Goal: Information Seeking & Learning: Learn about a topic

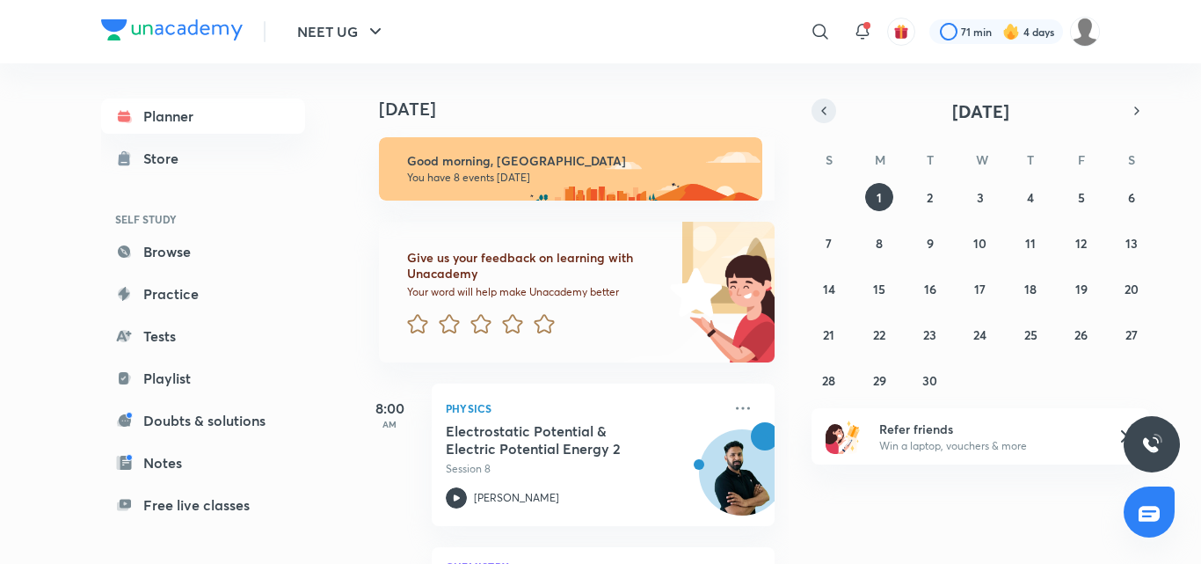
click at [830, 116] on icon "button" at bounding box center [824, 111] width 14 height 16
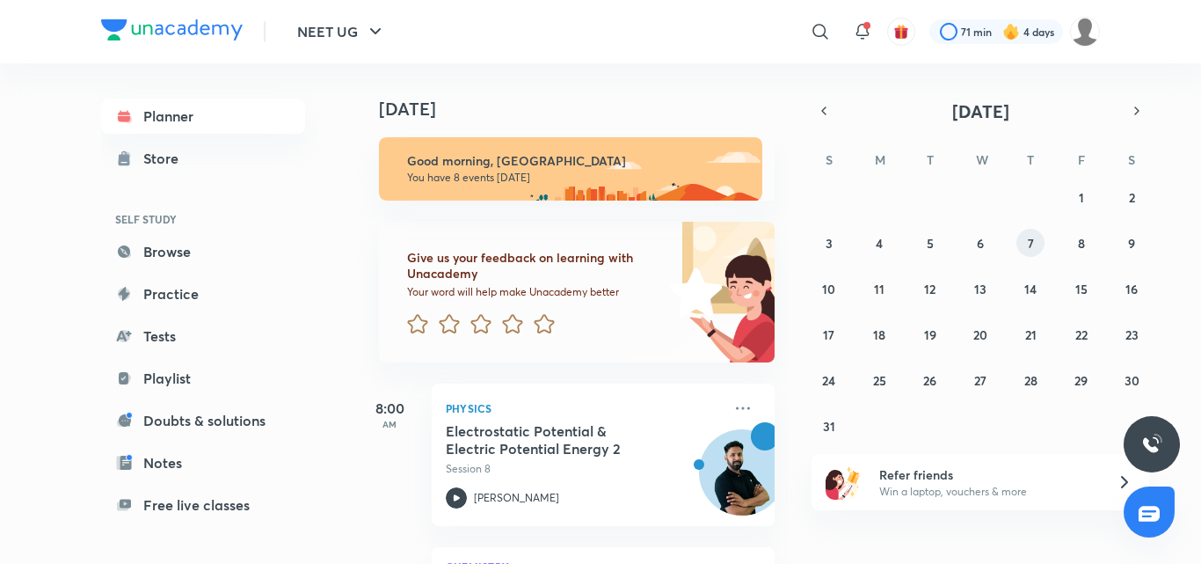
click at [1035, 250] on button "7" at bounding box center [1031, 243] width 28 height 28
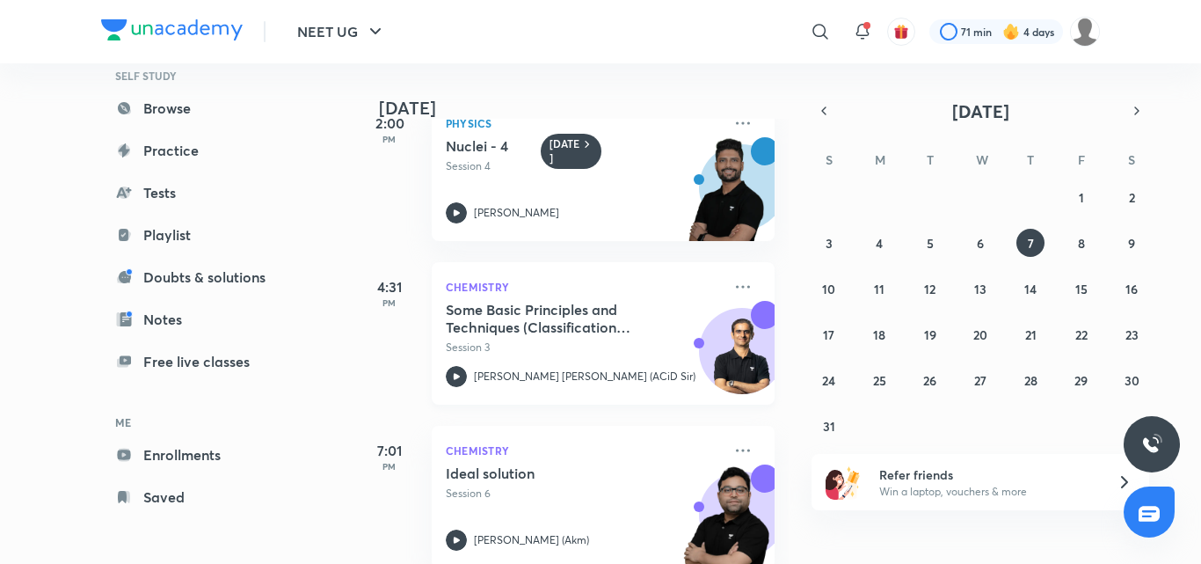
scroll to position [1055, 0]
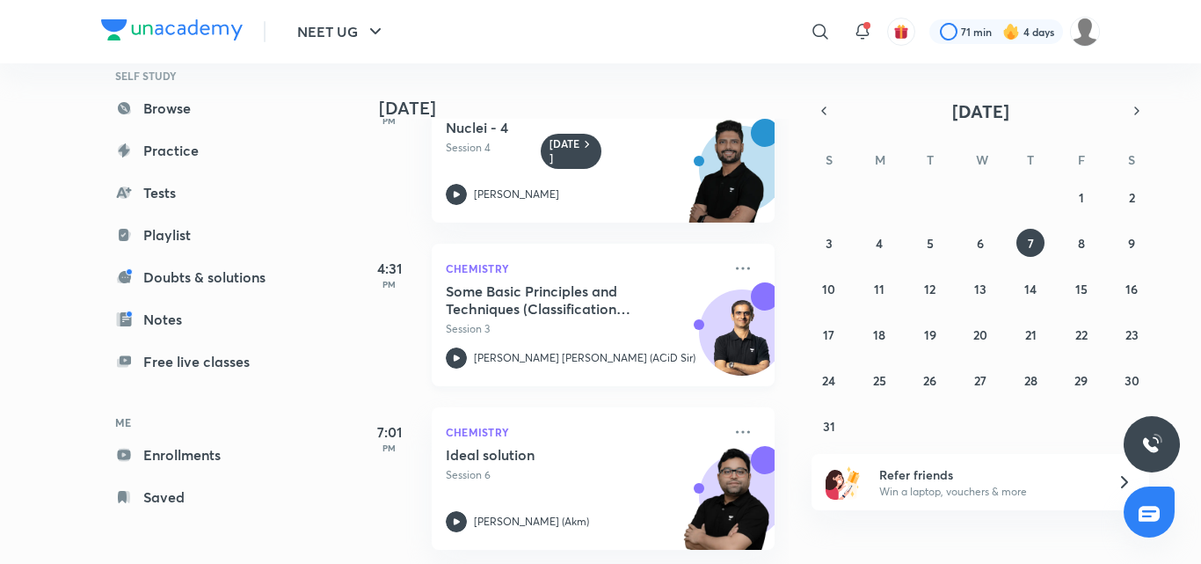
click at [533, 321] on p "Session 3" at bounding box center [584, 329] width 276 height 16
click at [1081, 252] on button "8" at bounding box center [1082, 243] width 28 height 28
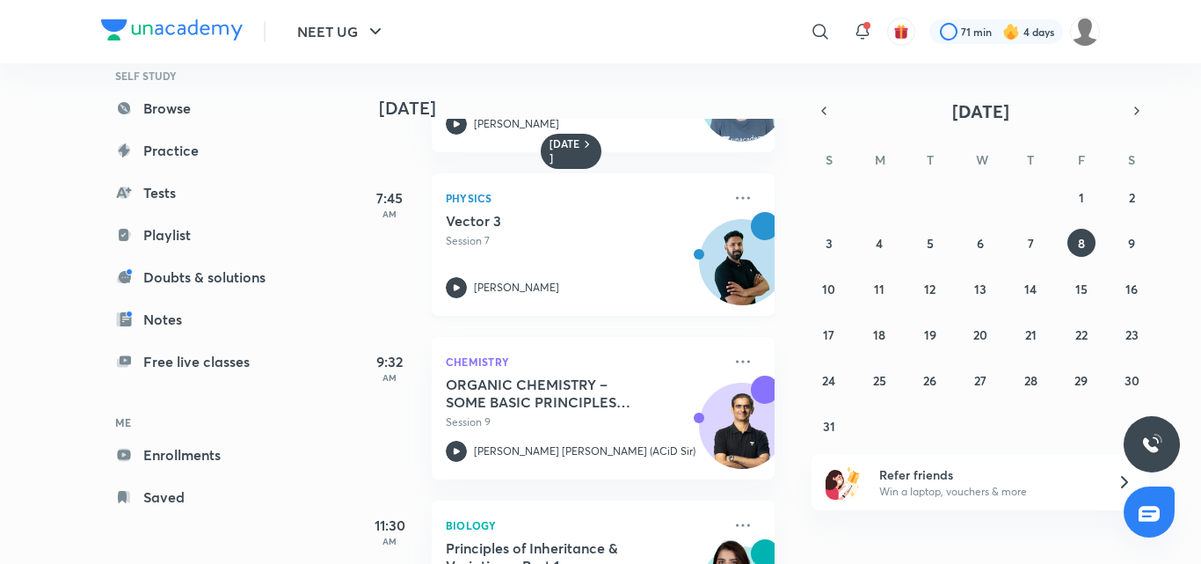
scroll to position [176, 0]
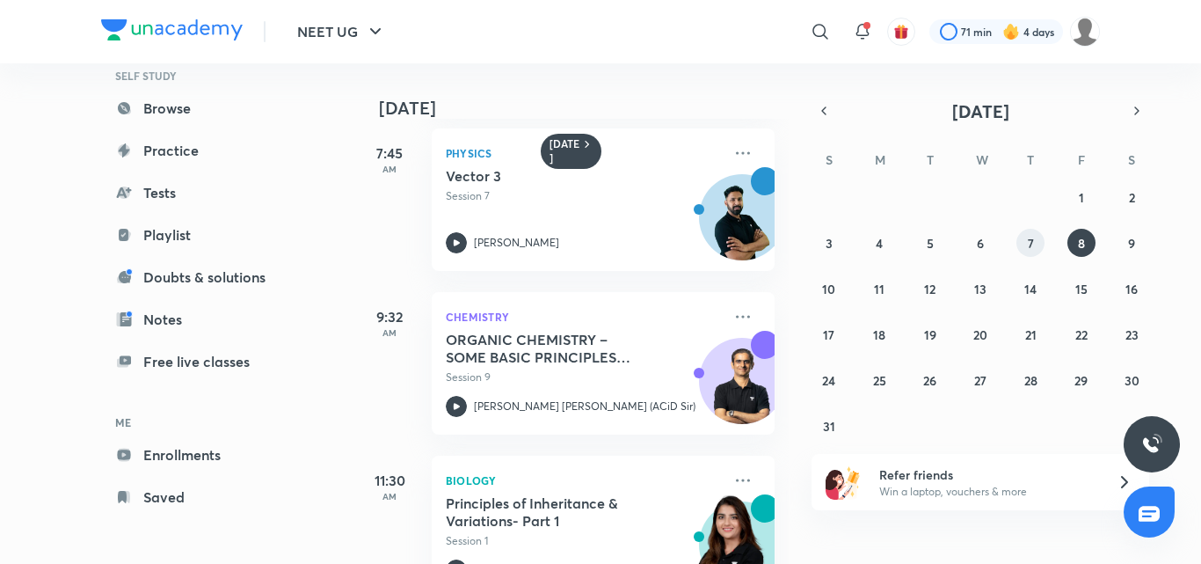
click at [1022, 237] on button "7" at bounding box center [1031, 243] width 28 height 28
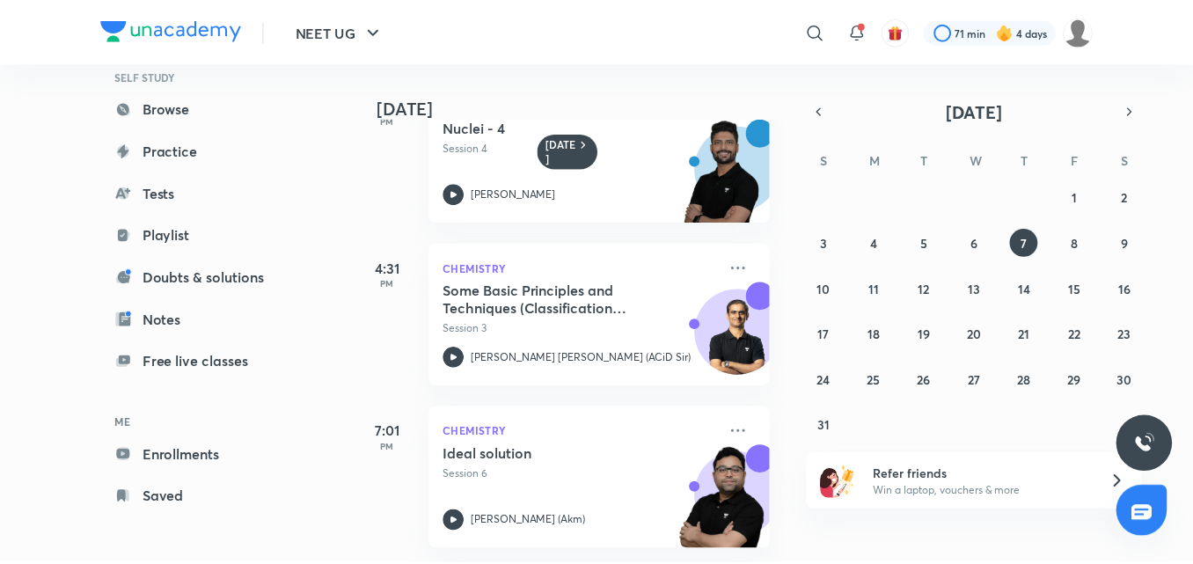
scroll to position [1055, 0]
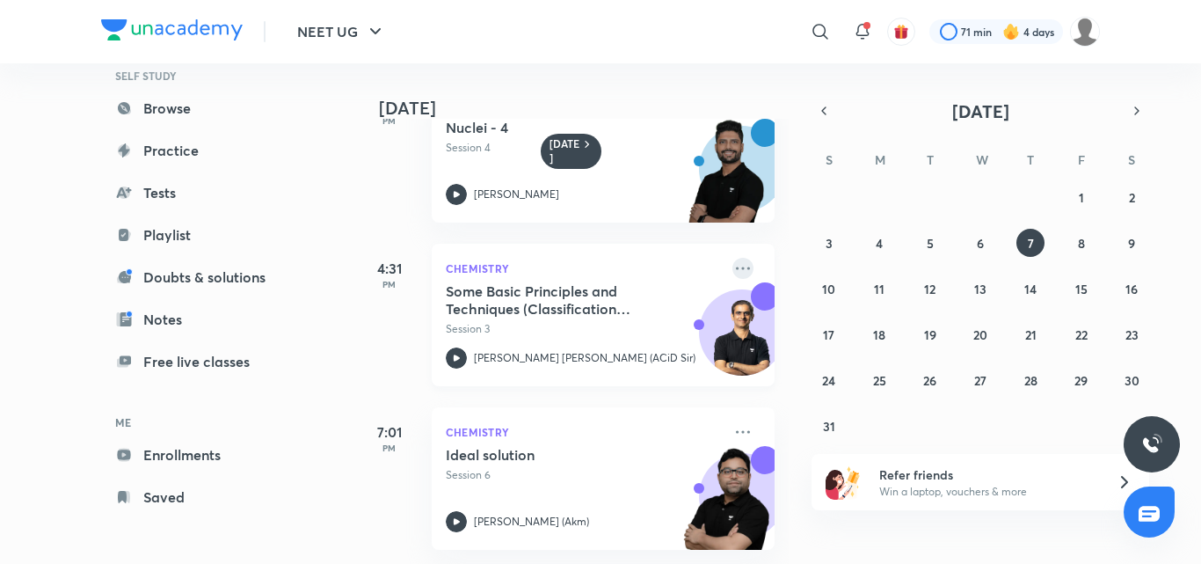
click at [733, 258] on icon at bounding box center [743, 268] width 21 height 21
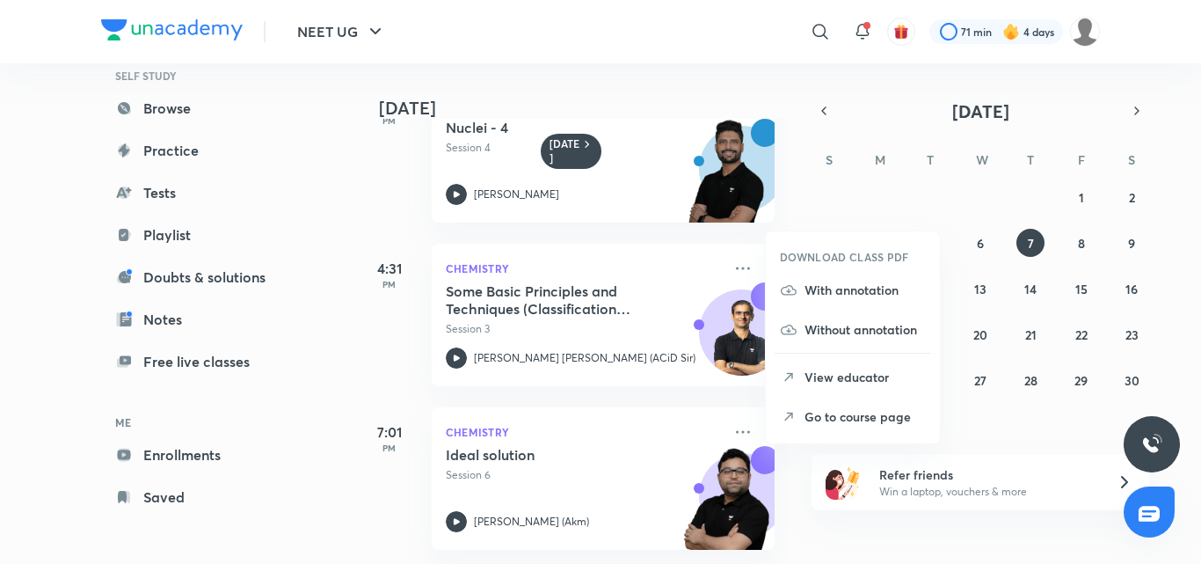
click at [844, 418] on p "Go to course page" at bounding box center [865, 416] width 121 height 18
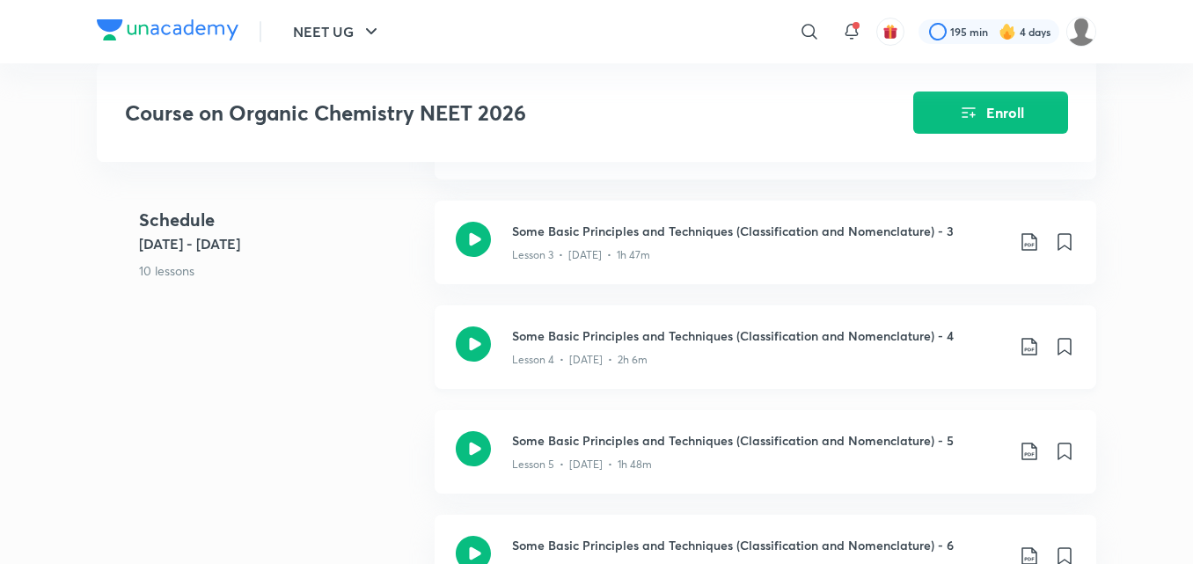
scroll to position [903, 0]
click at [748, 337] on h3 "Some Basic Principles and Techniques (Classification and Nomenclature) - 4" at bounding box center [758, 335] width 492 height 18
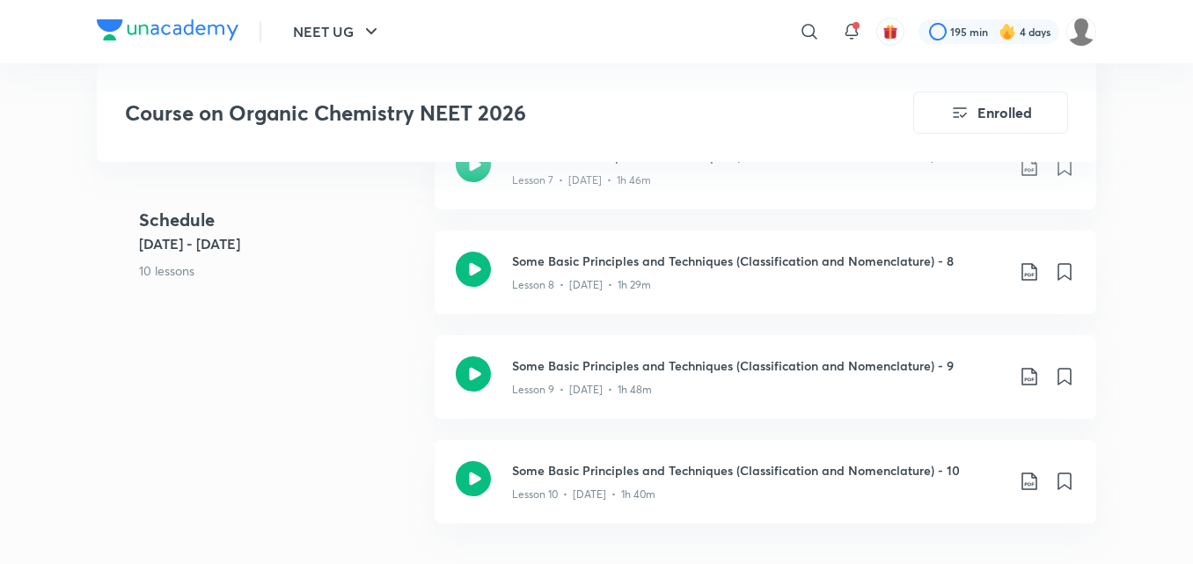
scroll to position [2383, 0]
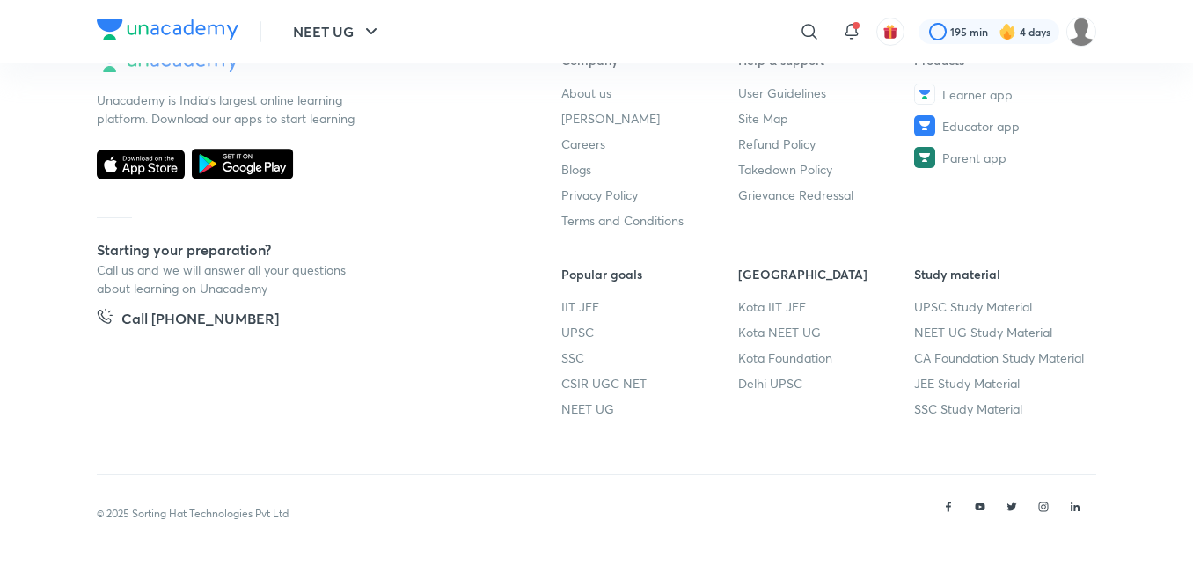
scroll to position [903, 0]
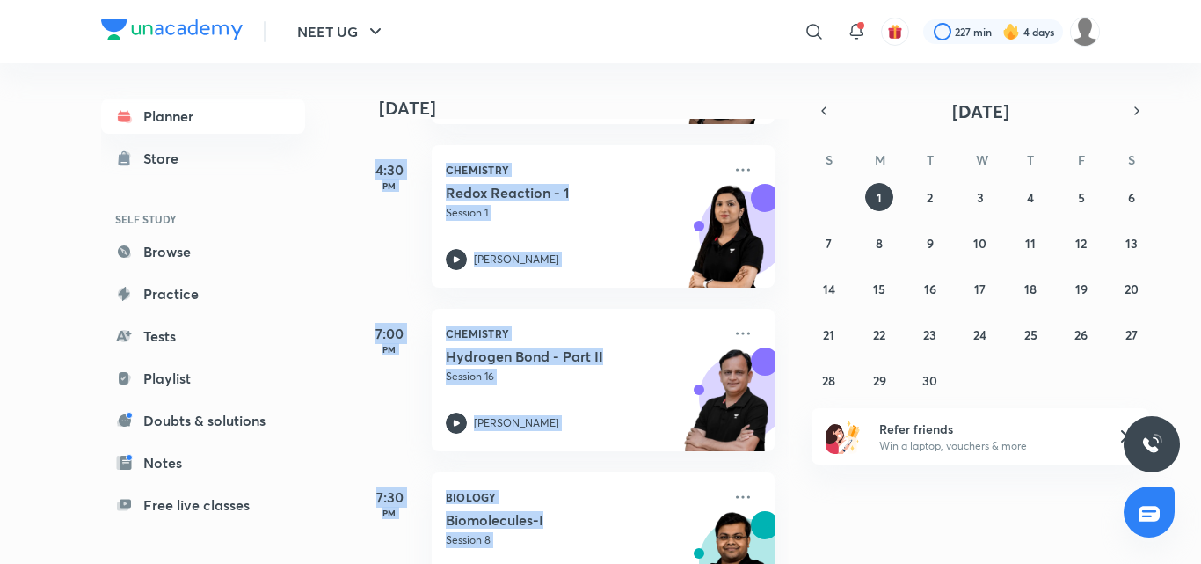
scroll to position [1134, 0]
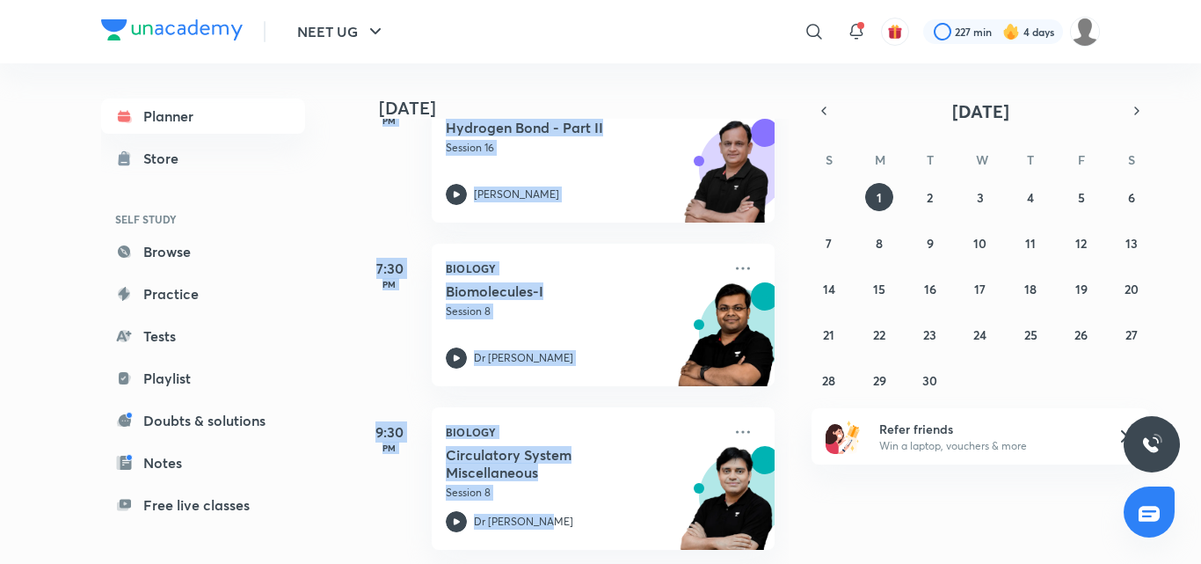
drag, startPoint x: 648, startPoint y: 367, endPoint x: 671, endPoint y: 598, distance: 232.4
click at [671, 563] on html "NEET UG ​ 227 min 4 days Planner Store SELF STUDY Browse Practice Tests Playlis…" at bounding box center [600, 282] width 1201 height 564
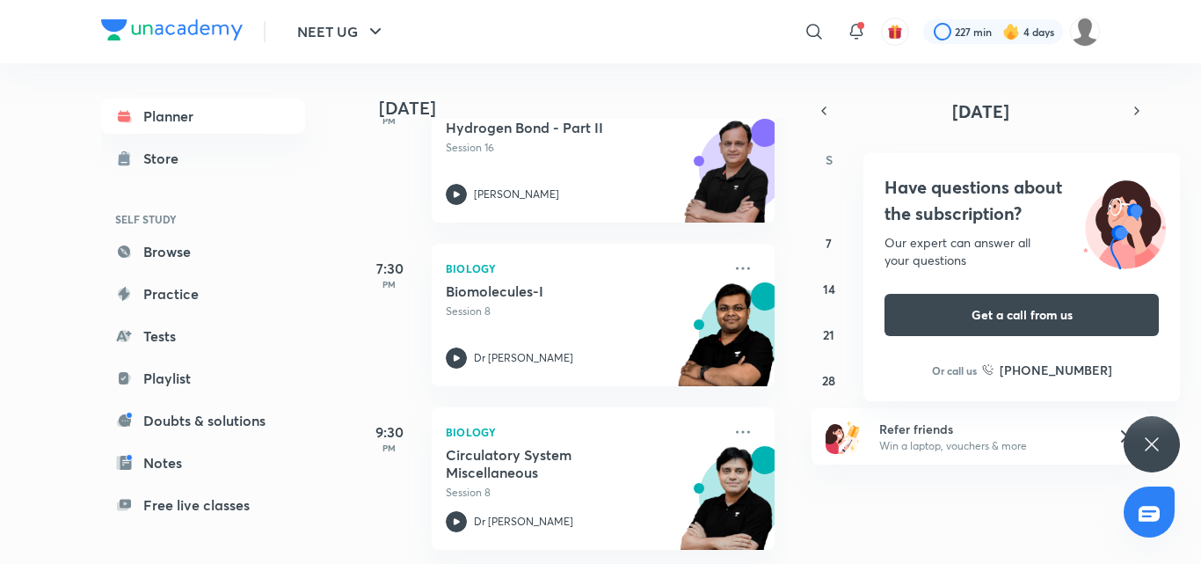
click at [635, 43] on div "​" at bounding box center [670, 32] width 324 height 42
drag, startPoint x: 683, startPoint y: 215, endPoint x: 644, endPoint y: 293, distance: 86.9
click at [644, 293] on div "7:30 PM Biology Biomolecules-I Session 8 Dr S K Singh" at bounding box center [564, 304] width 420 height 164
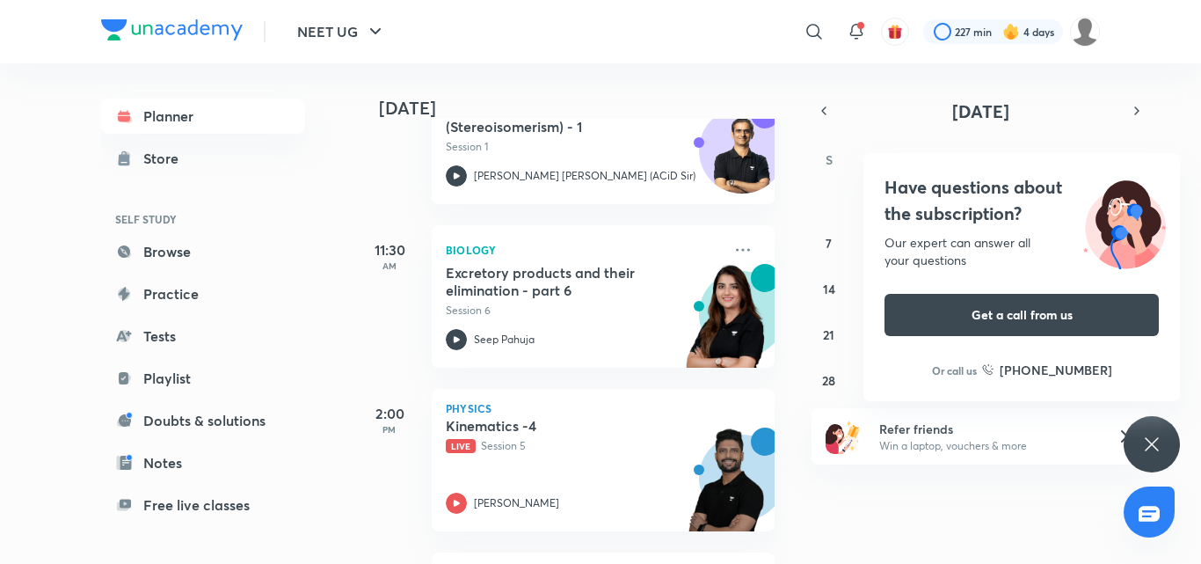
scroll to position [410, 0]
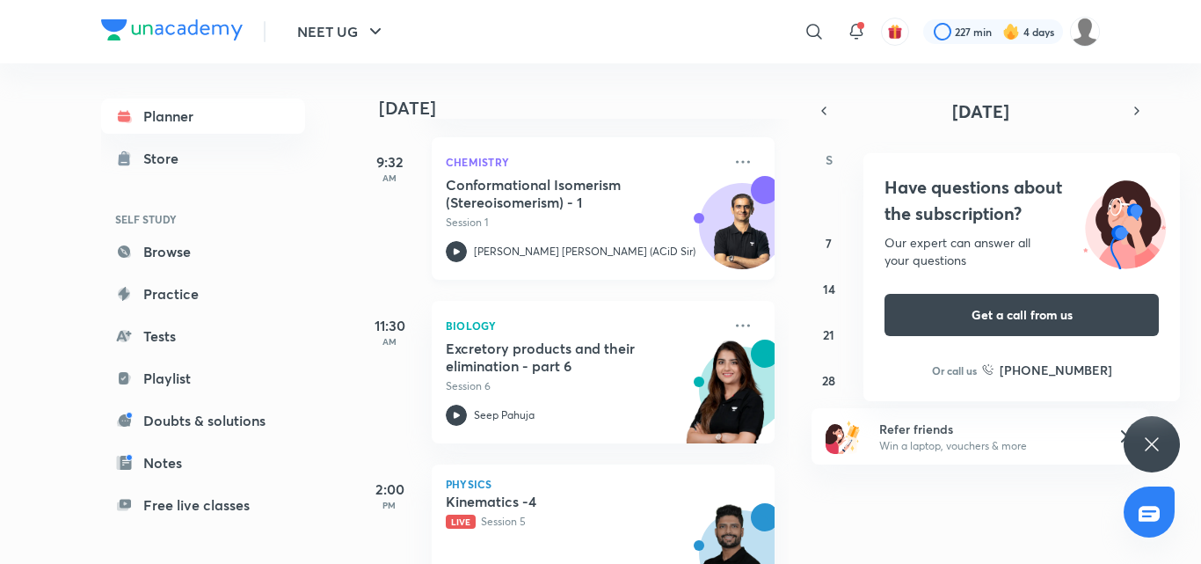
click at [478, 207] on h5 "Conformational Isomerism (Stereoisomerism) - 1" at bounding box center [555, 193] width 219 height 35
click at [1154, 438] on icon at bounding box center [1152, 444] width 21 height 21
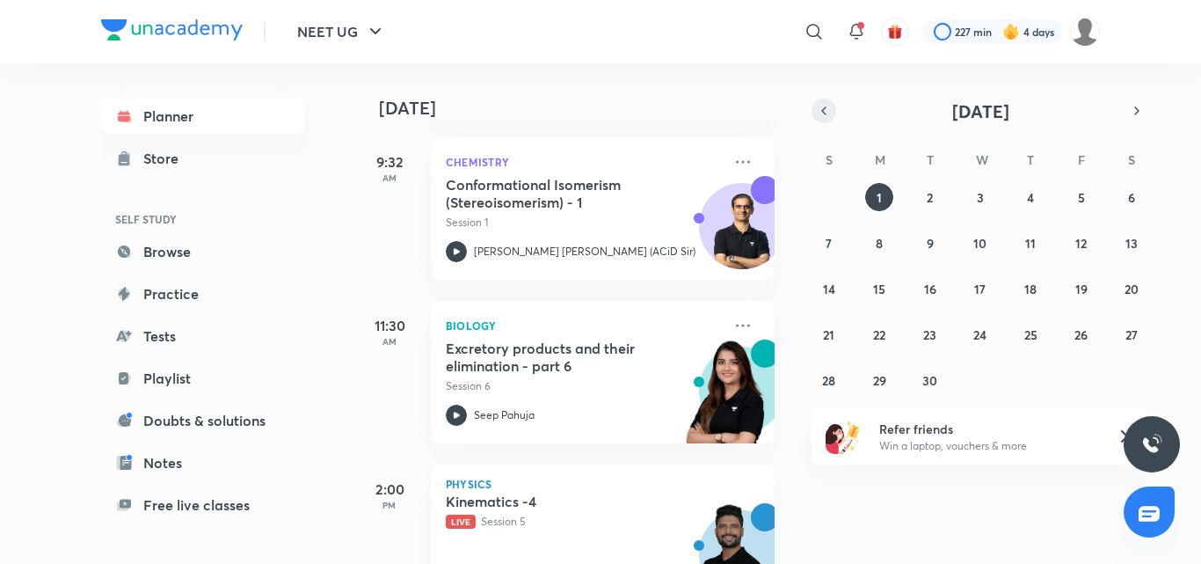
click at [817, 103] on icon "button" at bounding box center [824, 111] width 14 height 16
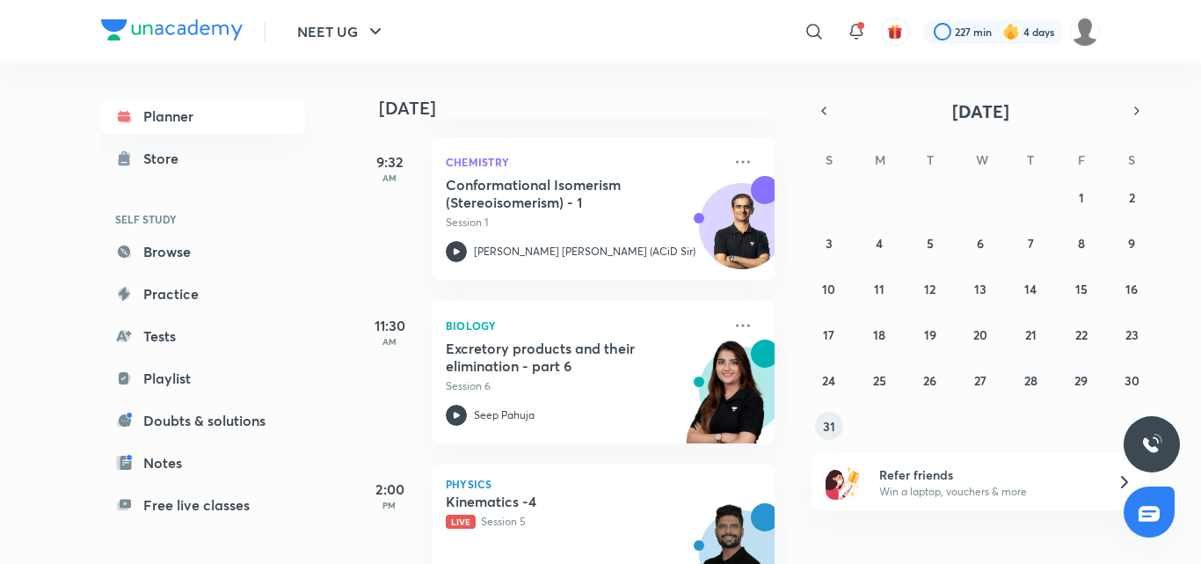
click at [839, 429] on button "31" at bounding box center [829, 426] width 28 height 28
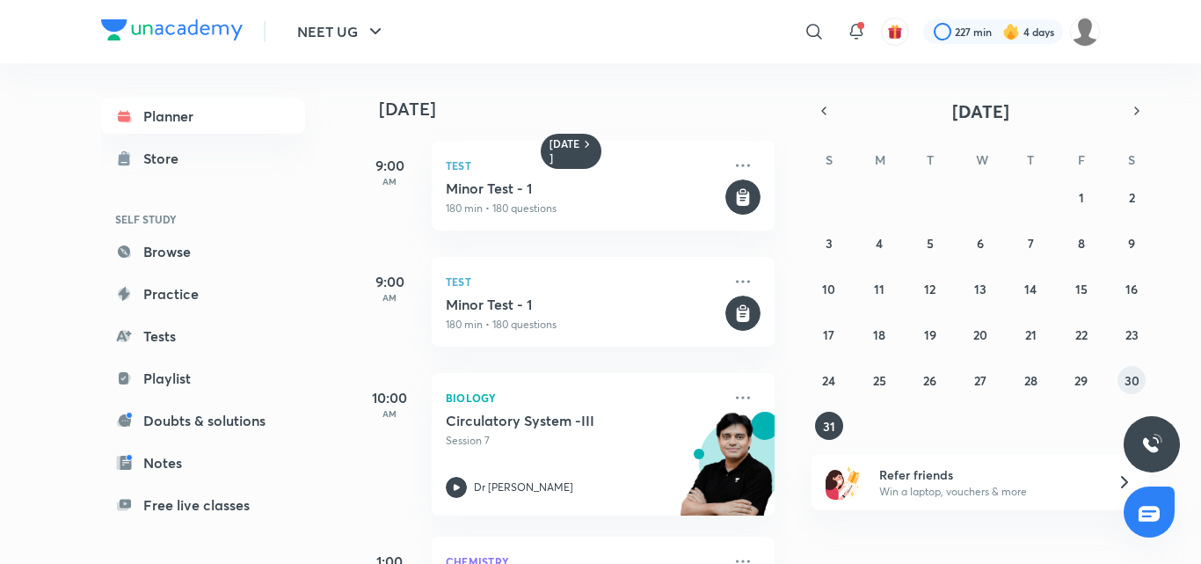
click at [1128, 377] on abbr "30" at bounding box center [1132, 380] width 15 height 17
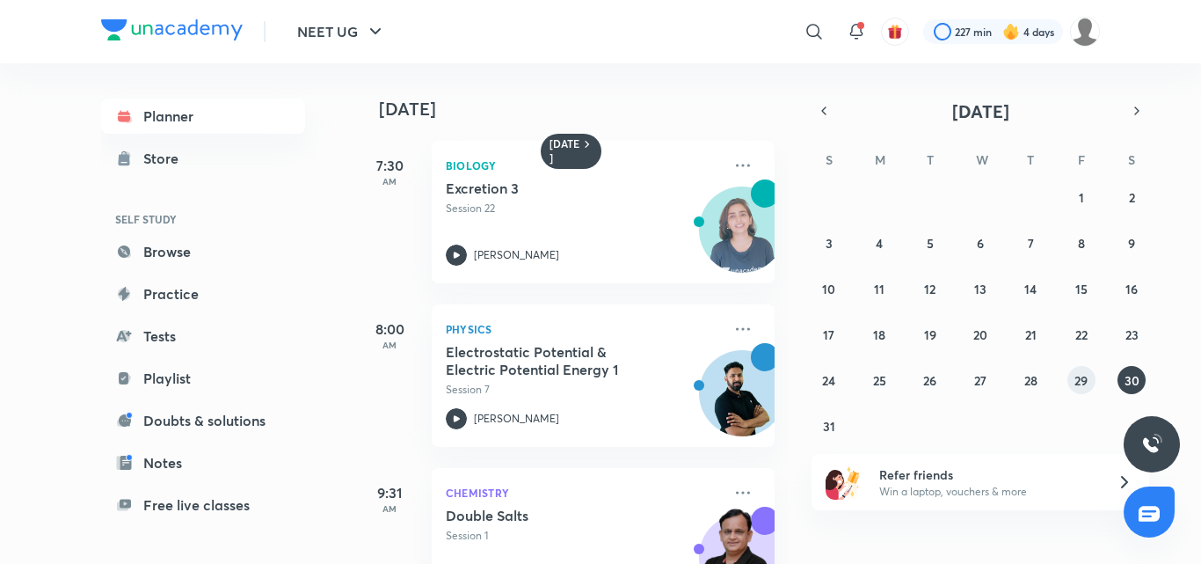
click at [1080, 374] on abbr "29" at bounding box center [1081, 380] width 13 height 17
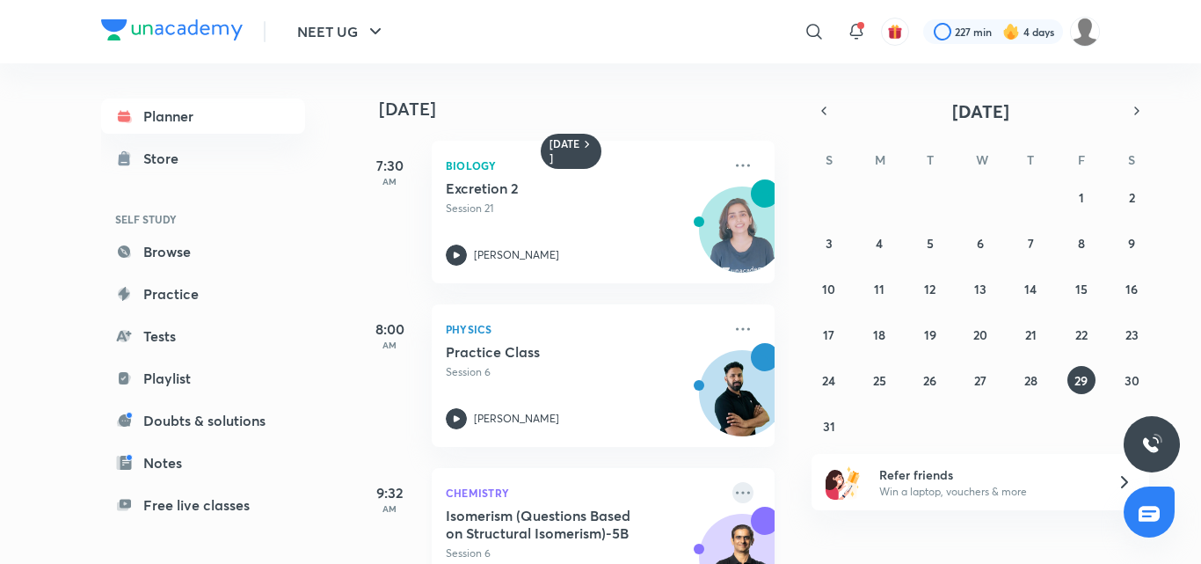
click at [736, 492] on icon at bounding box center [743, 492] width 14 height 3
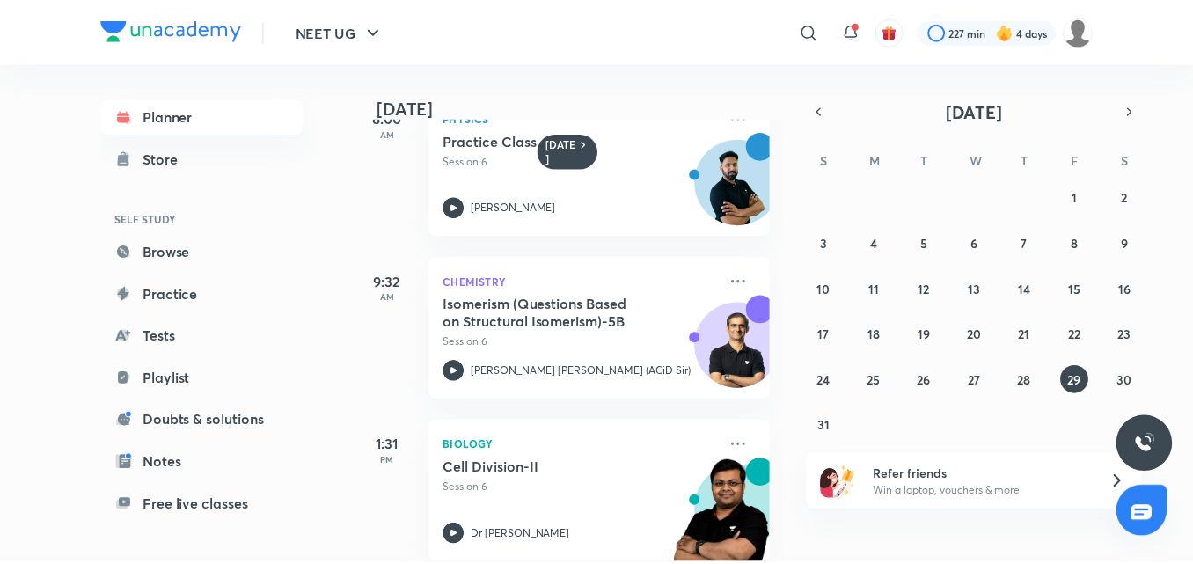
scroll to position [219, 0]
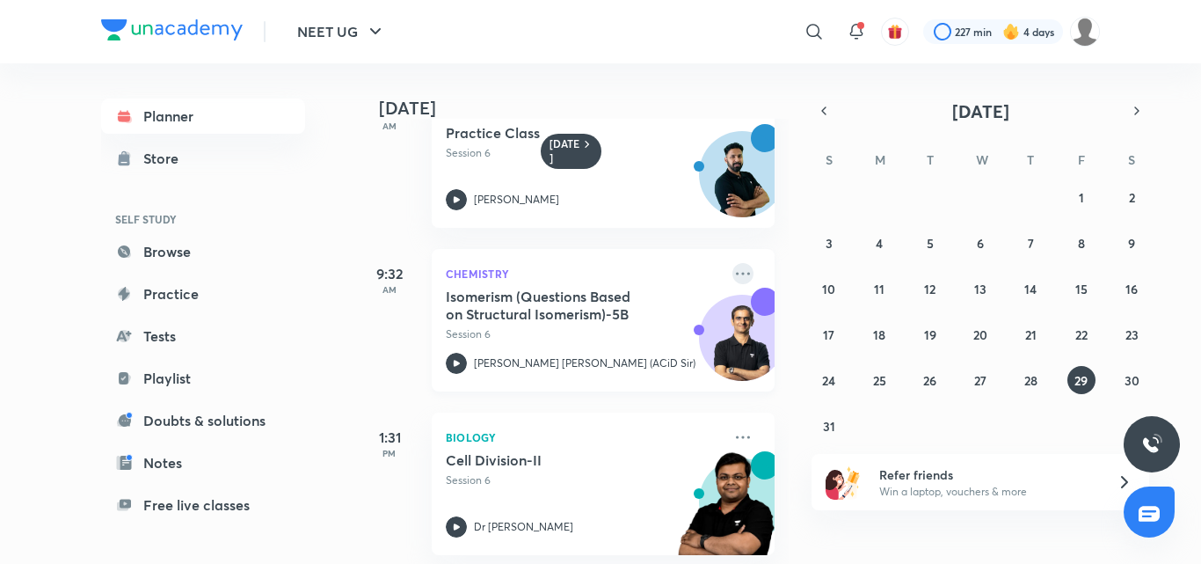
click at [733, 263] on icon at bounding box center [743, 273] width 21 height 21
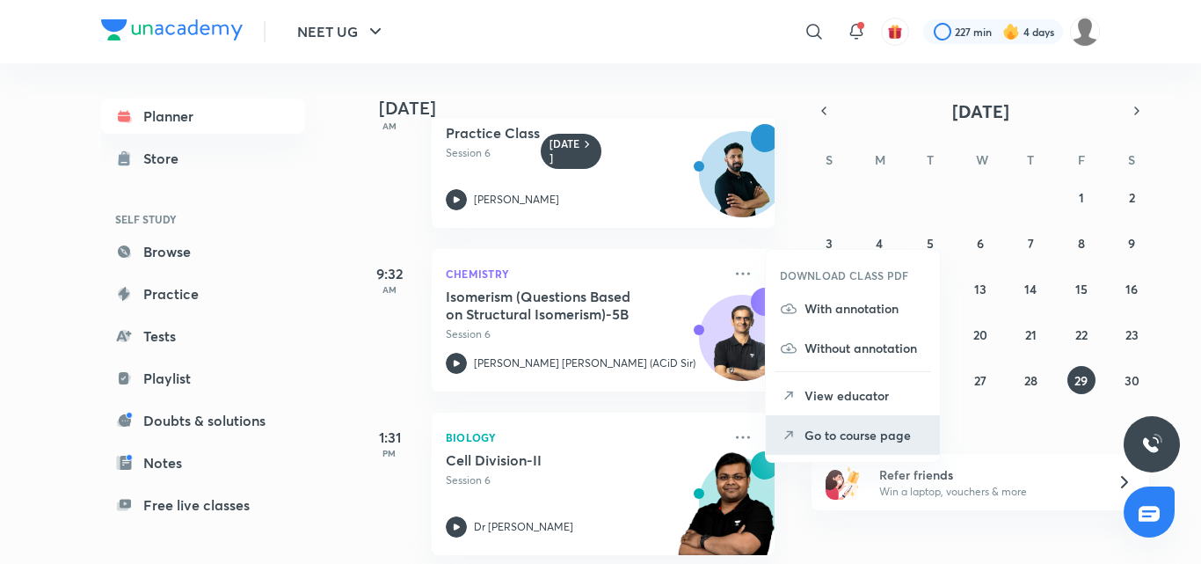
click at [828, 431] on p "Go to course page" at bounding box center [865, 435] width 121 height 18
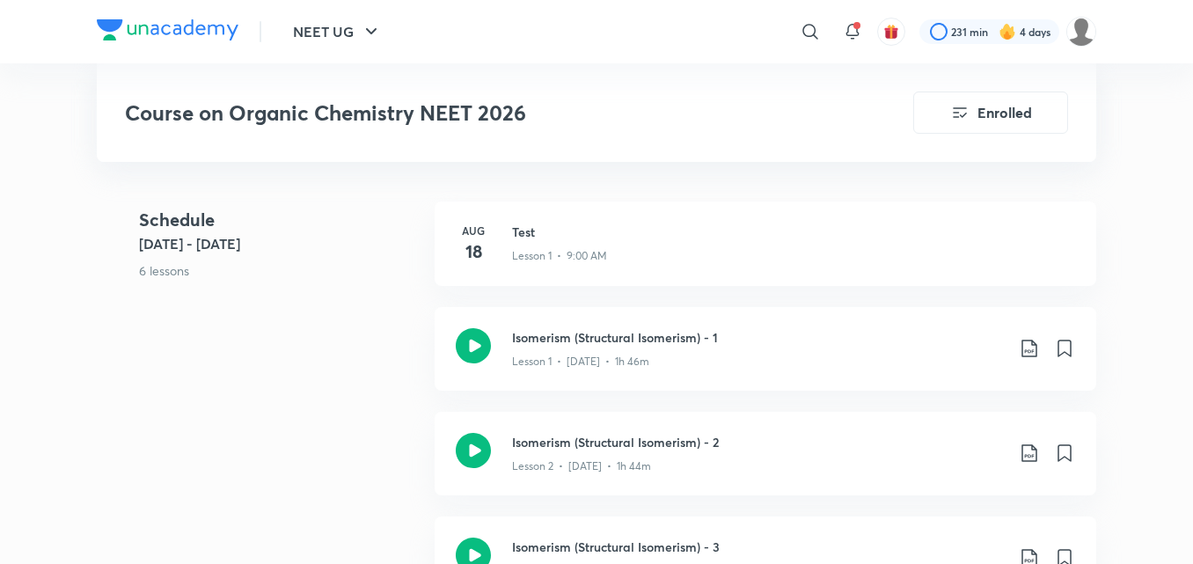
scroll to position [528, 0]
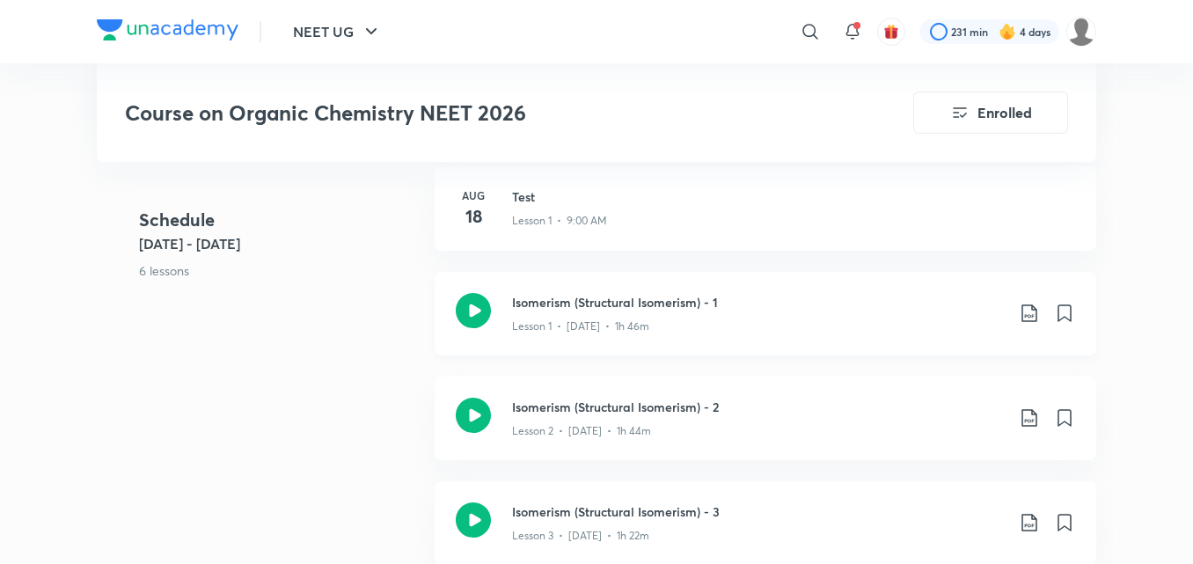
click at [622, 312] on div "Lesson 1 • Aug 18 • 1h 46m" at bounding box center [758, 322] width 492 height 23
